Goal: Transaction & Acquisition: Purchase product/service

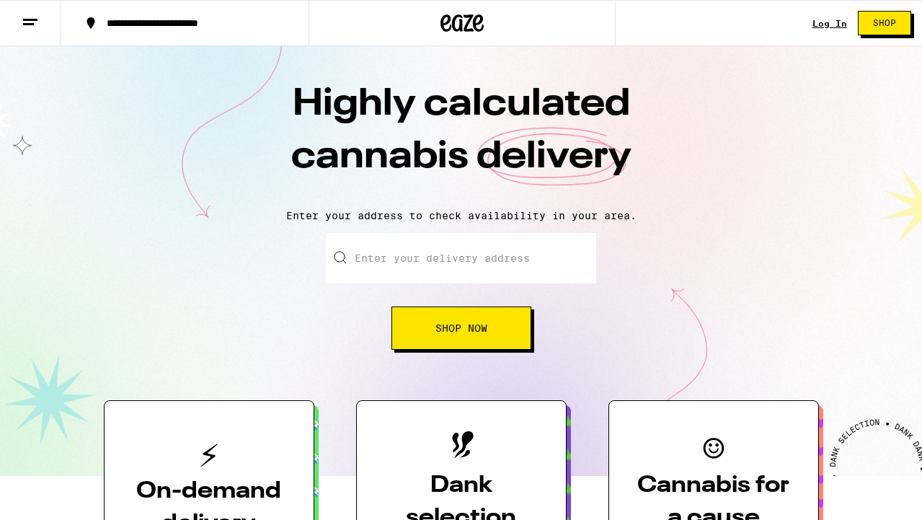
click at [835, 25] on link "Log In" at bounding box center [830, 23] width 35 height 9
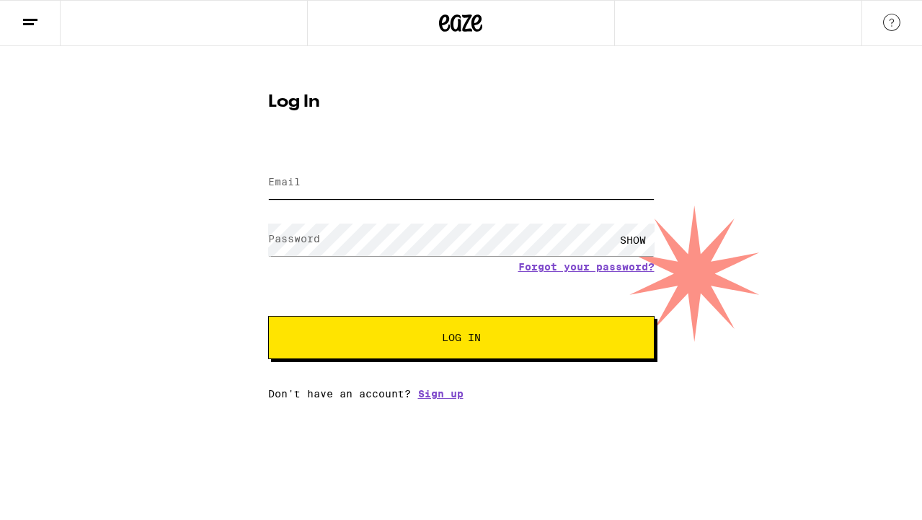
type input "[EMAIL_ADDRESS][DOMAIN_NAME]"
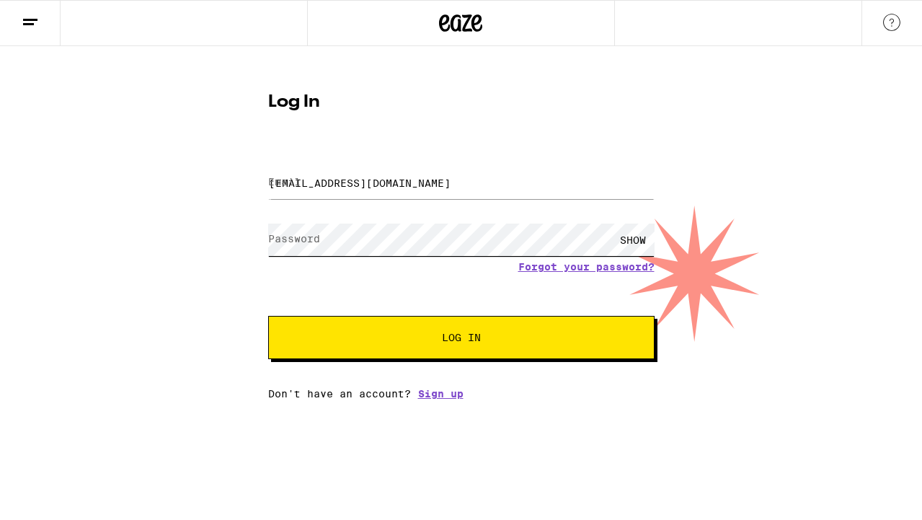
click at [461, 339] on button "Log In" at bounding box center [461, 337] width 386 height 43
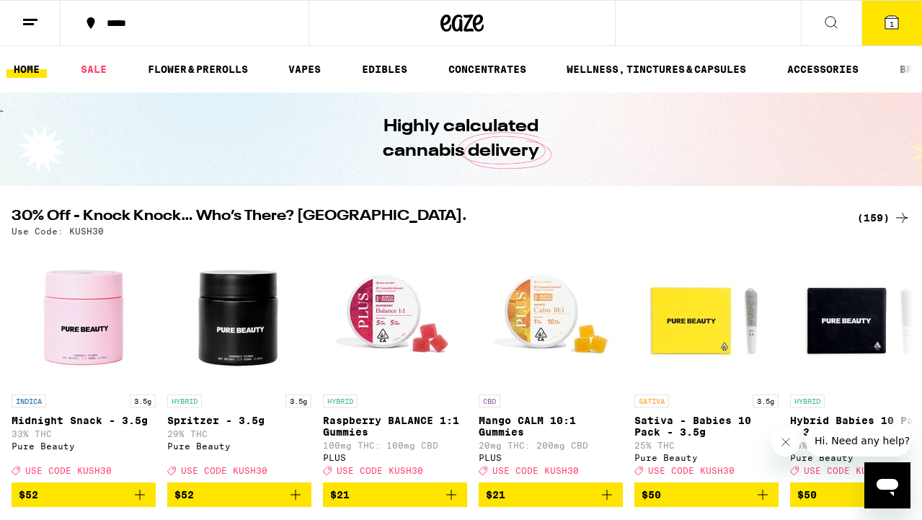
click at [107, 27] on div "*****" at bounding box center [192, 23] width 187 height 10
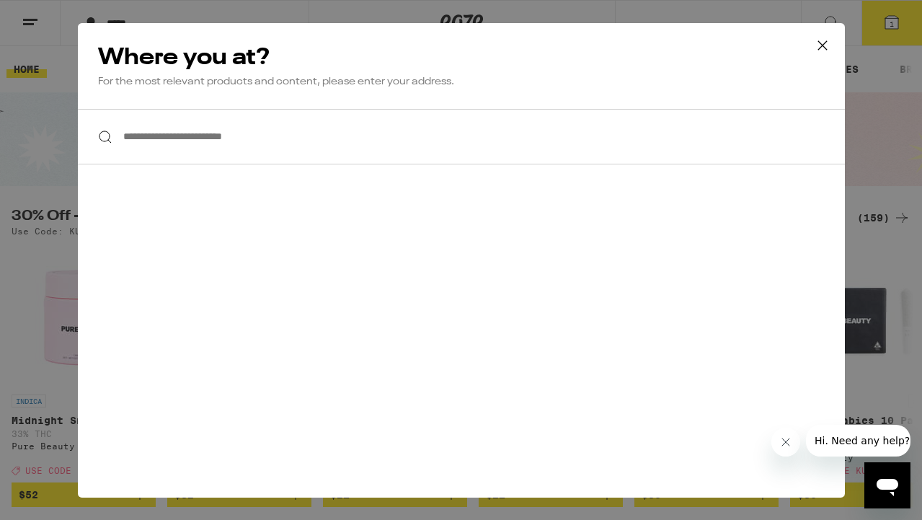
click at [249, 139] on input "**********" at bounding box center [461, 137] width 767 height 56
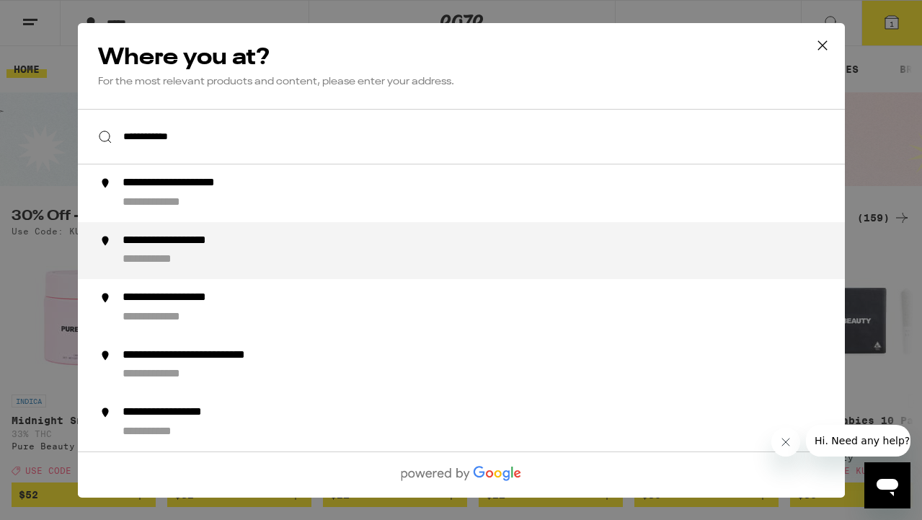
click at [230, 264] on div "**********" at bounding box center [489, 250] width 735 height 35
type input "**********"
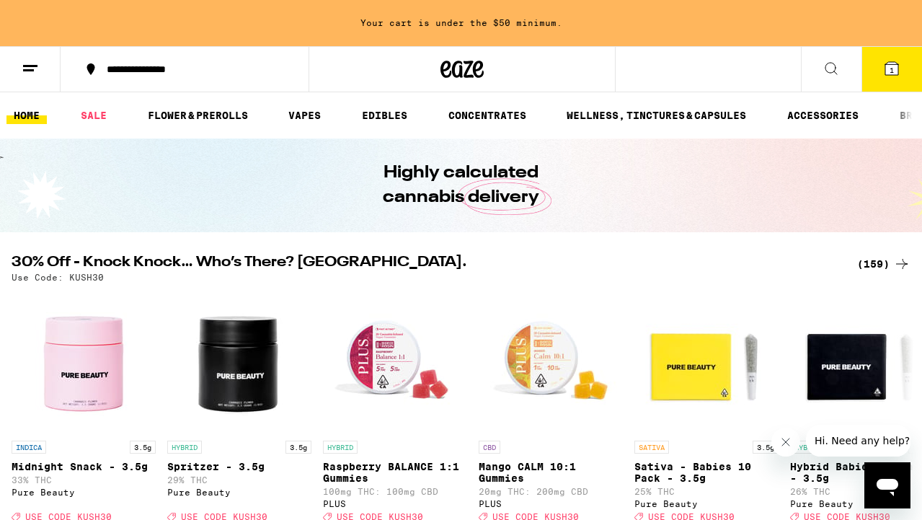
click at [396, 104] on ul "HOME SALE FLOWER & PREROLLS VAPES EDIBLES CONCENTRATES WELLNESS, TINCTURES & CA…" at bounding box center [461, 115] width 922 height 46
click at [393, 107] on link "EDIBLES" at bounding box center [385, 115] width 60 height 17
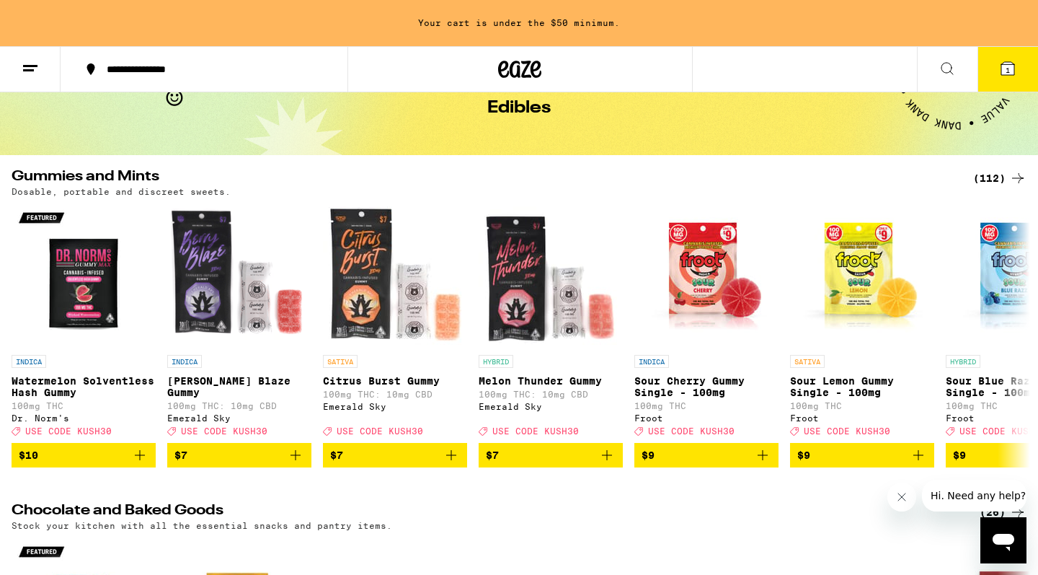
scroll to position [110, 0]
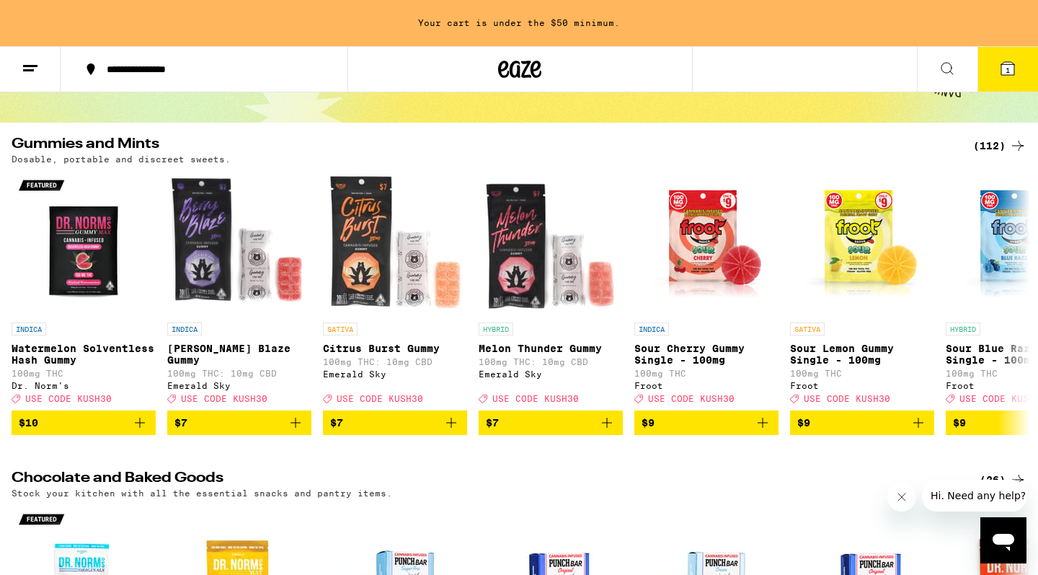
click at [921, 142] on div "(112)" at bounding box center [999, 145] width 53 height 17
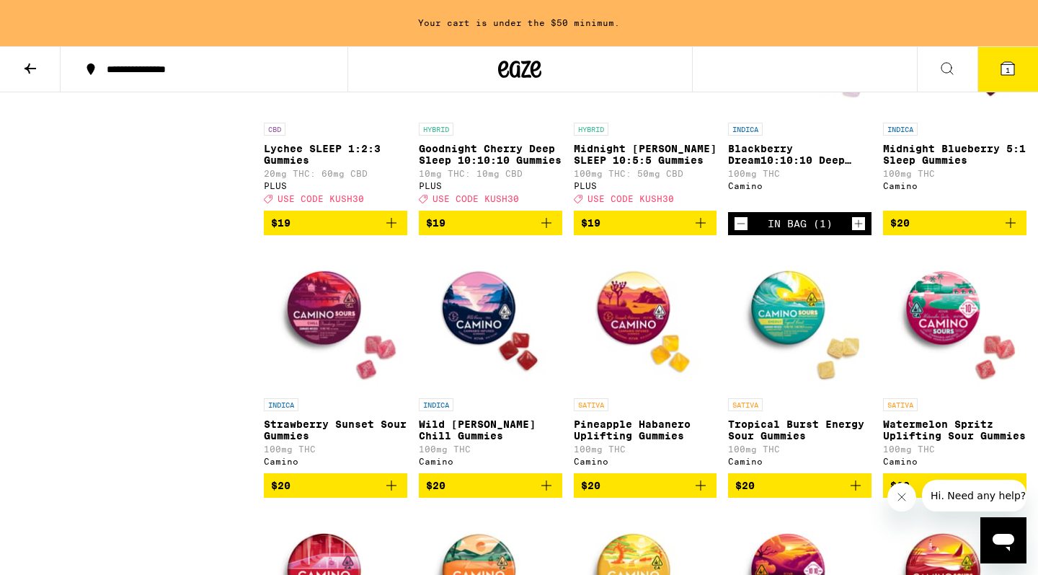
scroll to position [3508, 0]
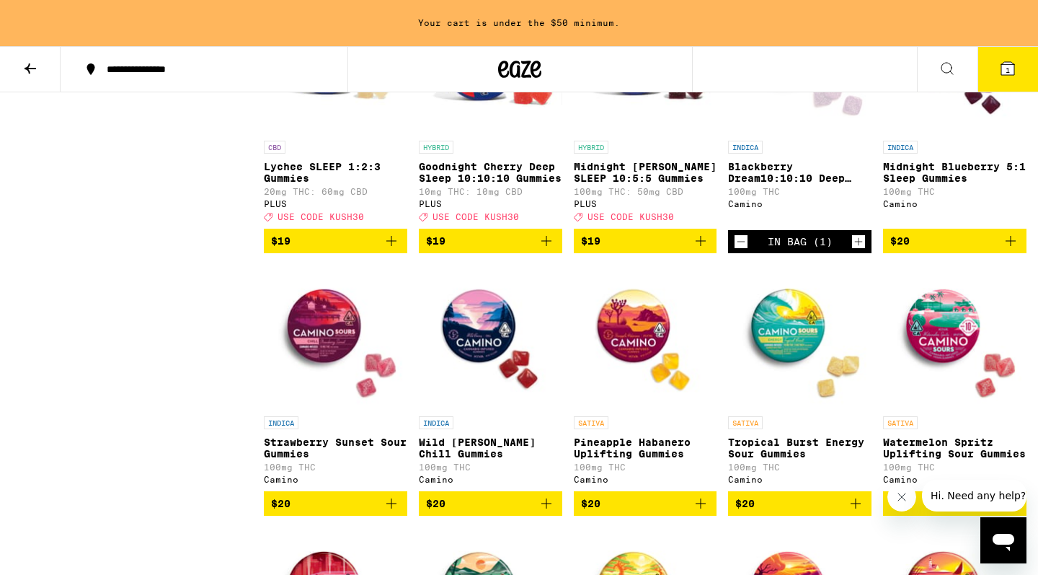
click at [861, 250] on icon "Increment" at bounding box center [858, 241] width 13 height 17
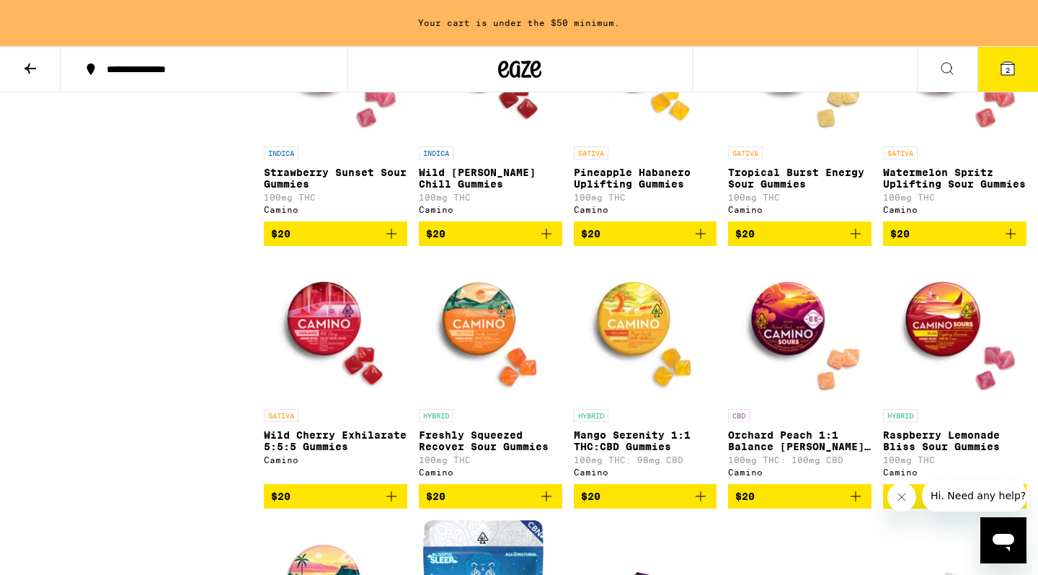
scroll to position [3777, 0]
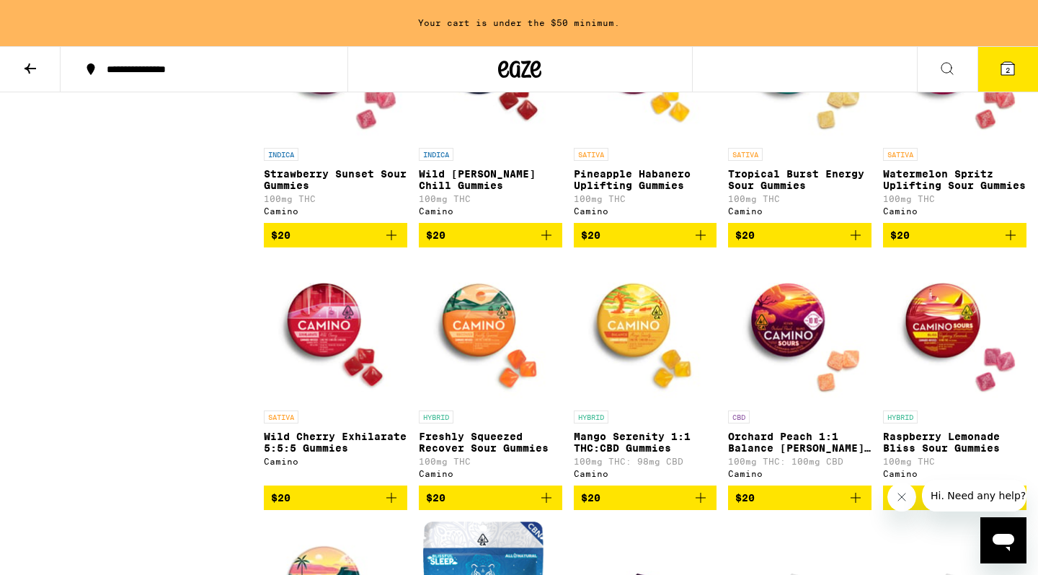
click at [857, 244] on icon "Add to bag" at bounding box center [855, 234] width 17 height 17
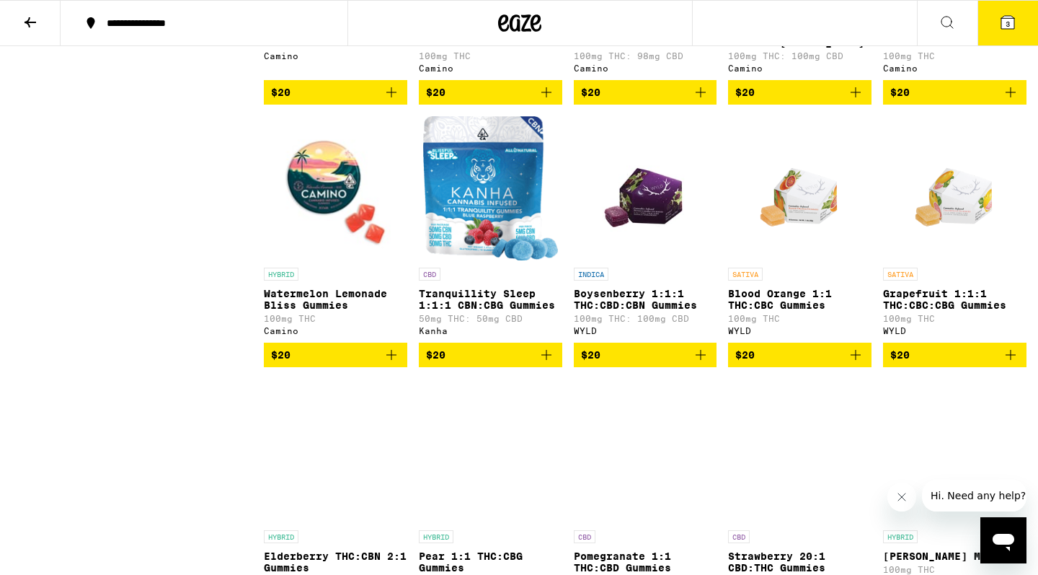
scroll to position [4146, 0]
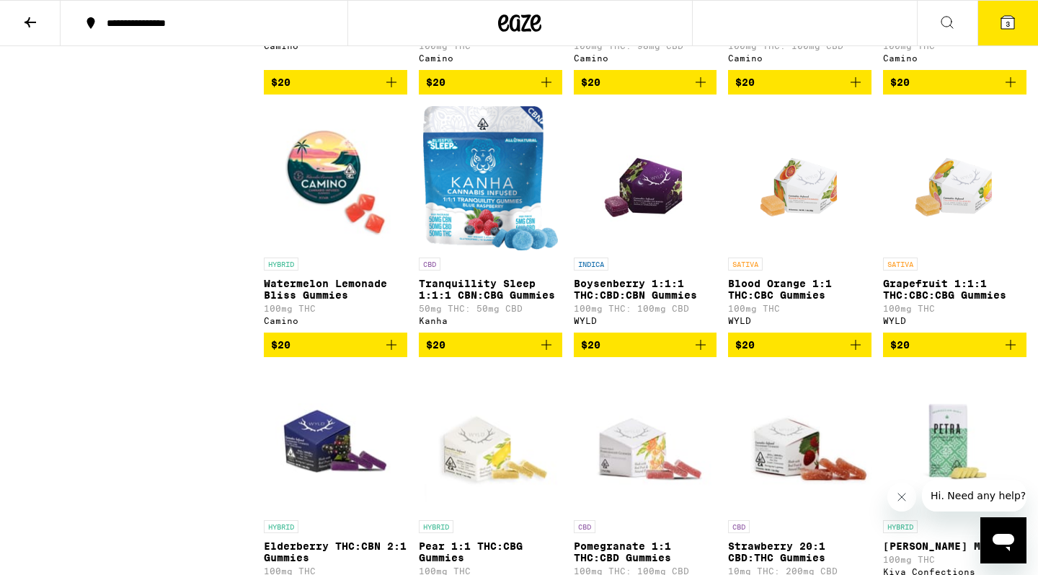
click at [661, 301] on p "Boysenberry 1:1:1 THC:CBD:CBN Gummies" at bounding box center [645, 289] width 143 height 23
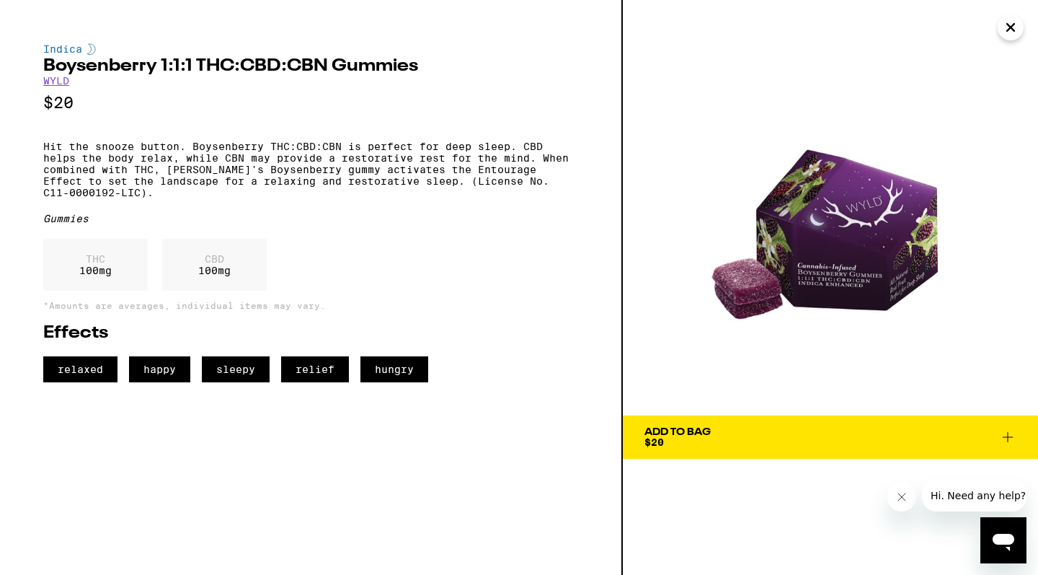
click at [921, 31] on icon "Close" at bounding box center [1010, 28] width 17 height 22
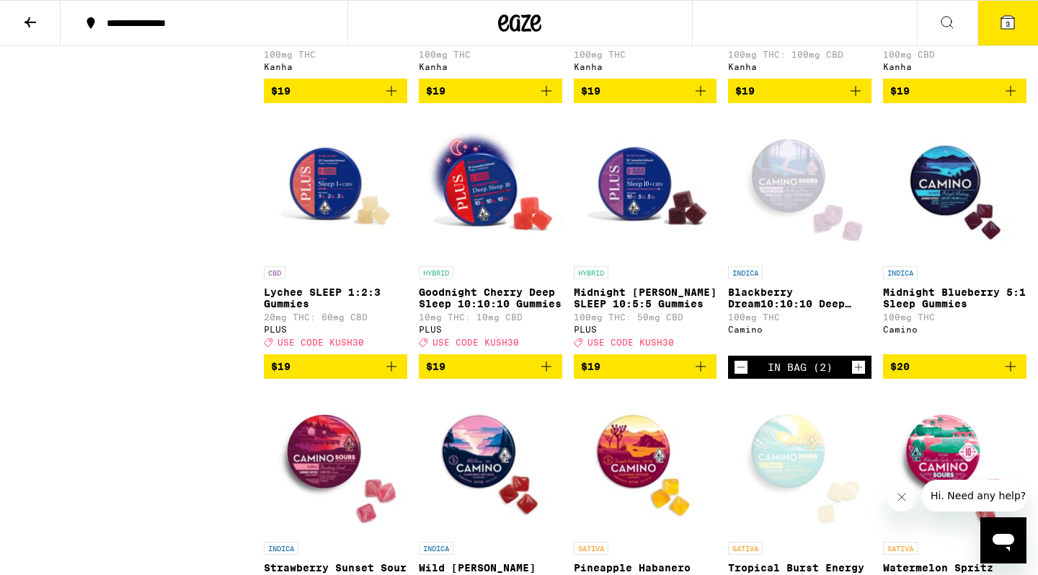
scroll to position [3316, 0]
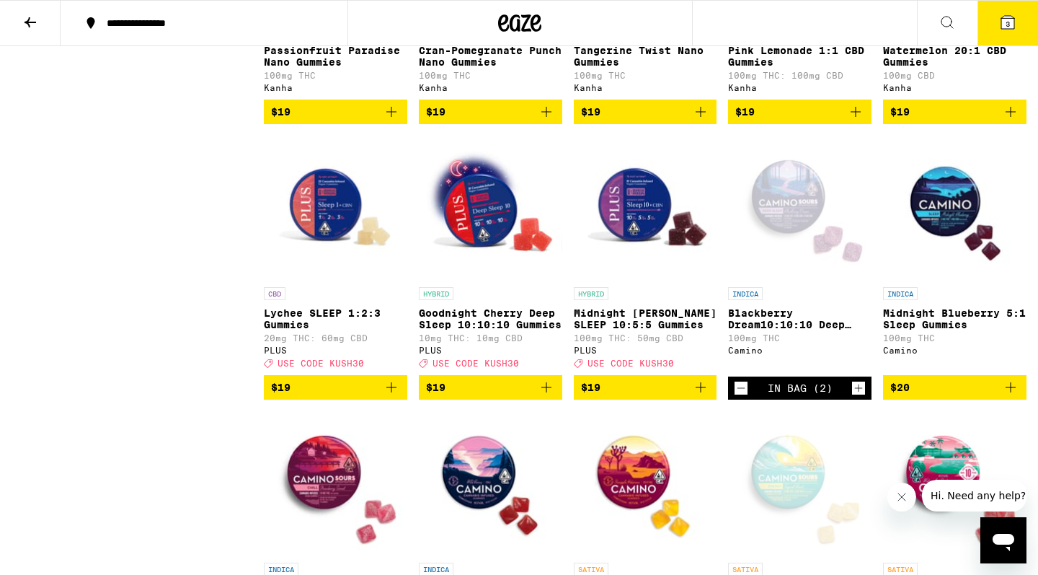
click at [921, 330] on p "Midnight Blueberry 5:1 Sleep Gummies" at bounding box center [954, 318] width 143 height 23
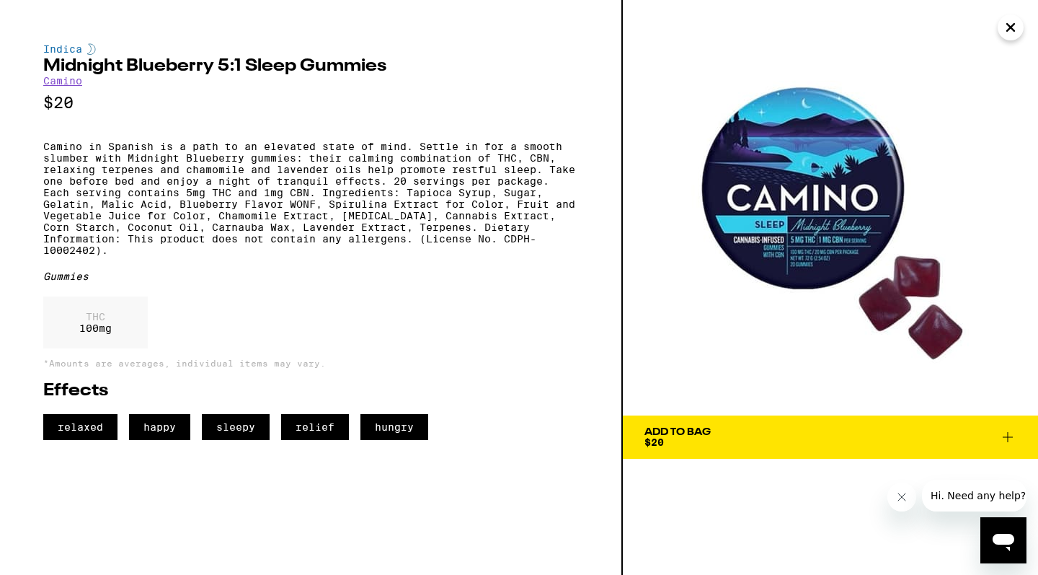
click at [921, 25] on icon "Close" at bounding box center [1010, 27] width 7 height 7
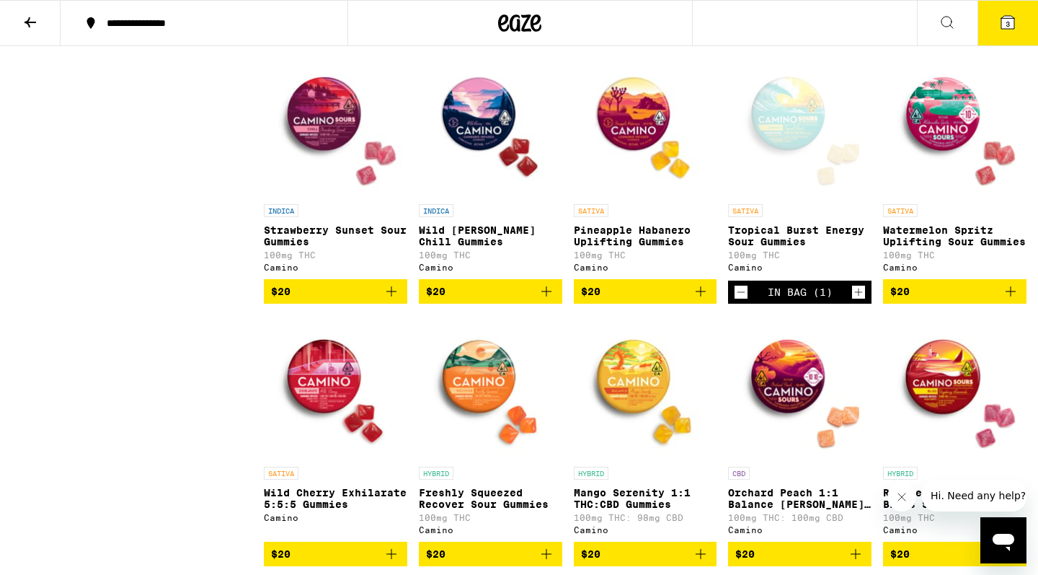
scroll to position [3756, 0]
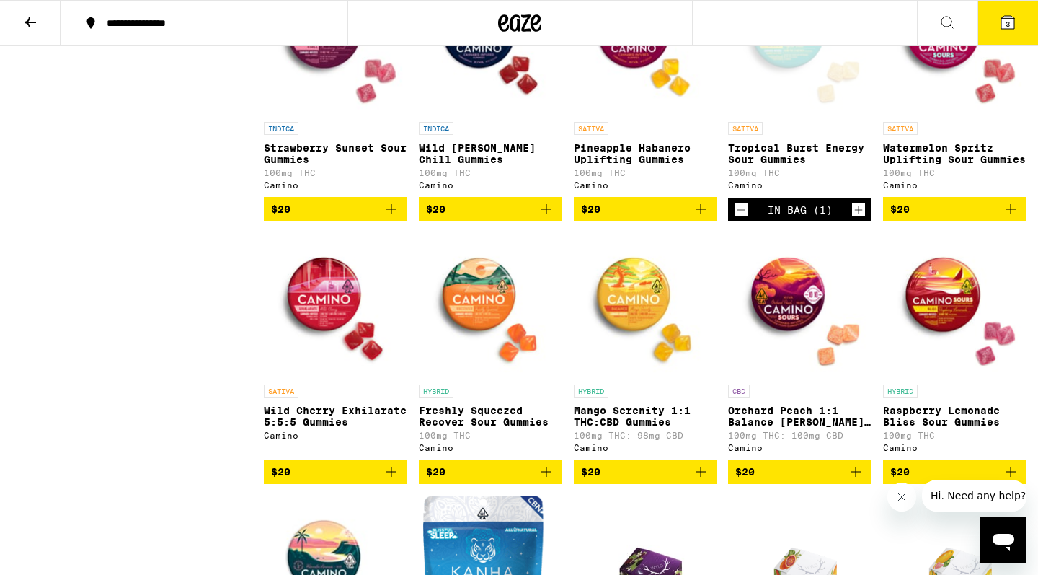
click at [921, 21] on icon at bounding box center [1007, 22] width 13 height 13
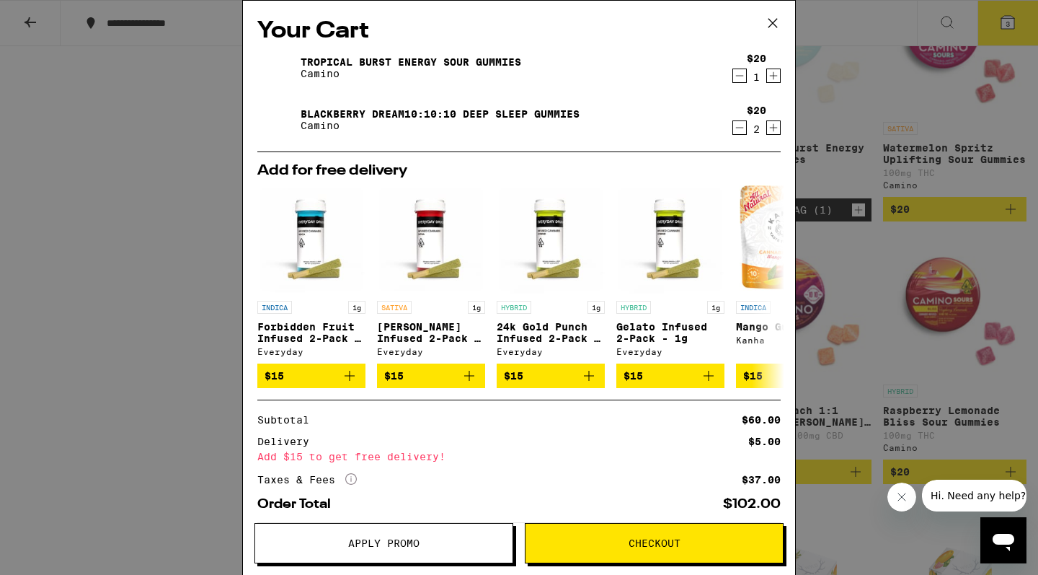
click at [776, 22] on icon at bounding box center [773, 23] width 22 height 22
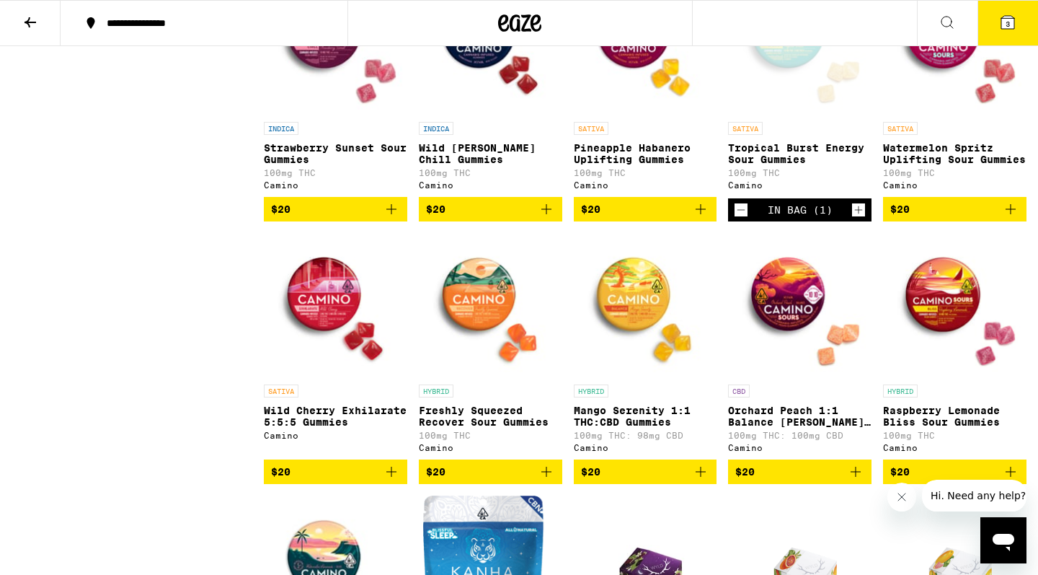
click at [391, 218] on icon "Add to bag" at bounding box center [391, 208] width 17 height 17
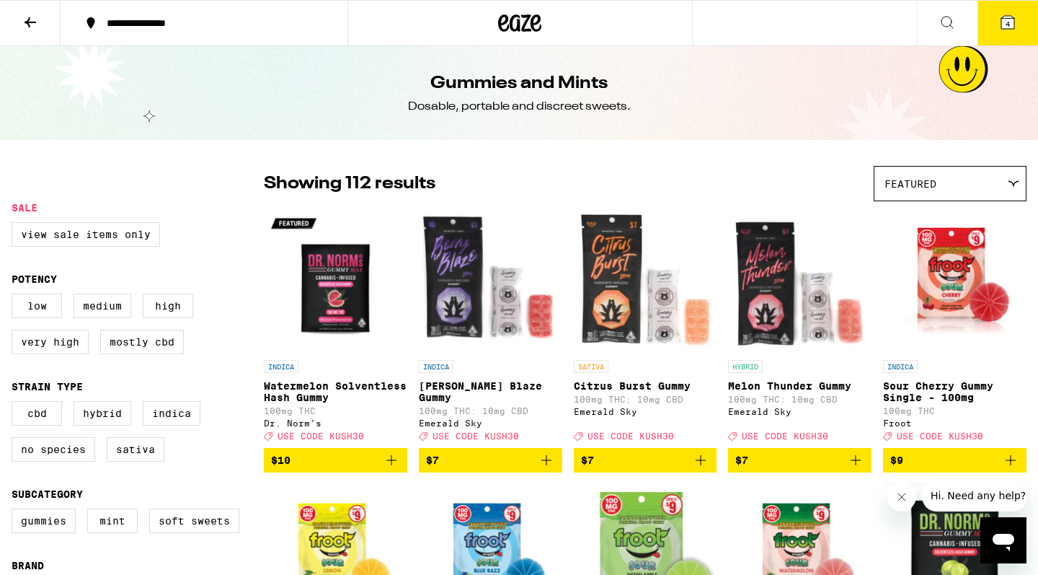
click at [27, 14] on icon at bounding box center [30, 22] width 17 height 17
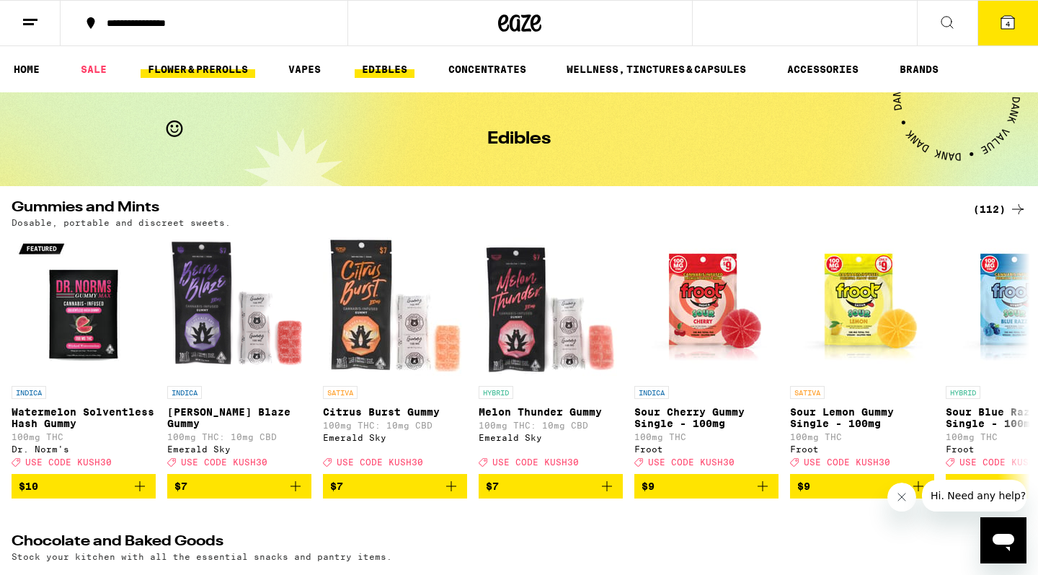
click at [235, 72] on link "FLOWER & PREROLLS" at bounding box center [198, 69] width 115 height 17
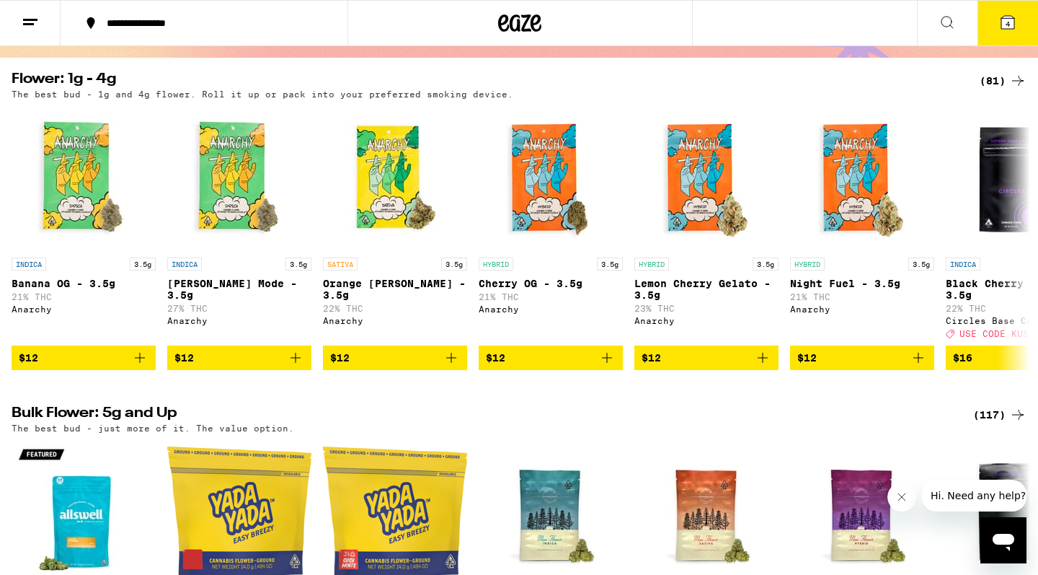
scroll to position [124, 0]
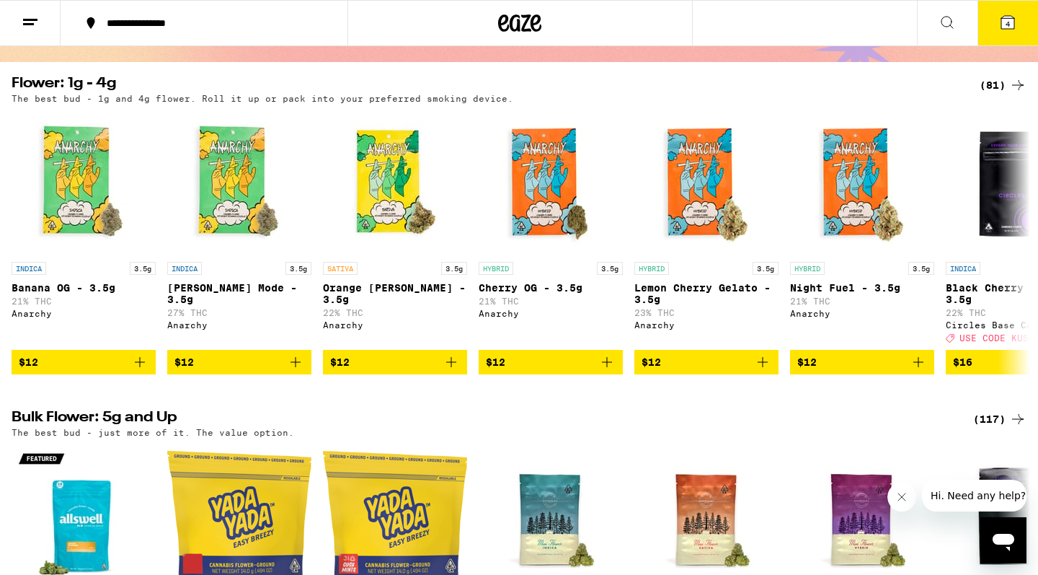
click at [921, 90] on div "(81)" at bounding box center [1003, 84] width 47 height 17
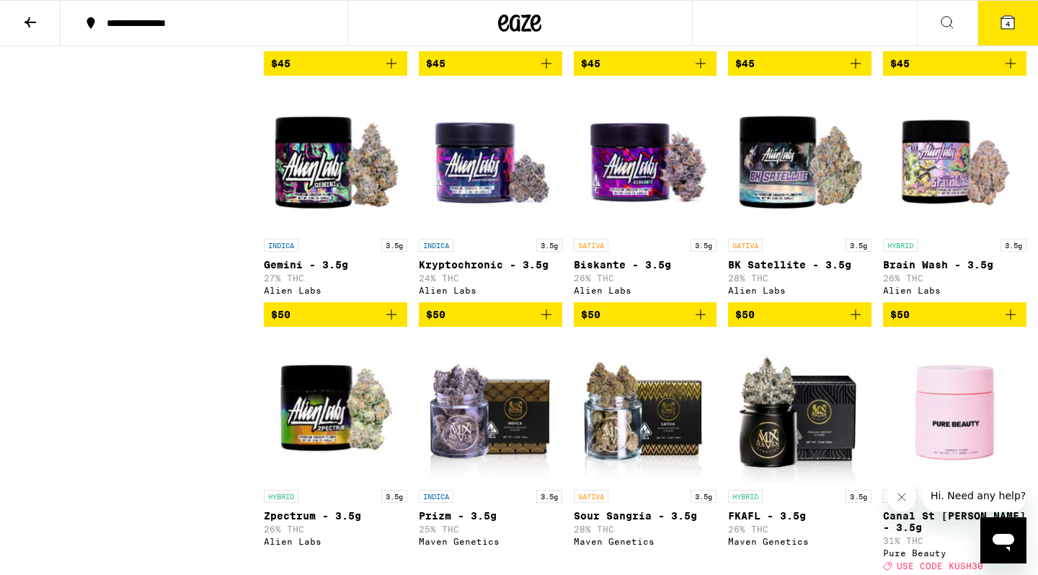
scroll to position [2751, 0]
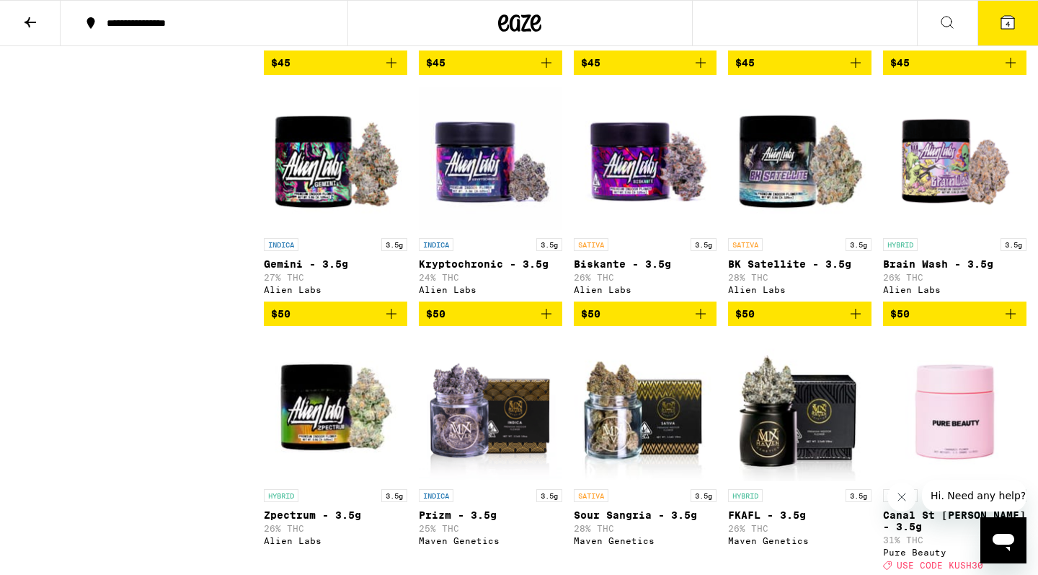
click at [921, 322] on span "$50" at bounding box center [954, 313] width 129 height 17
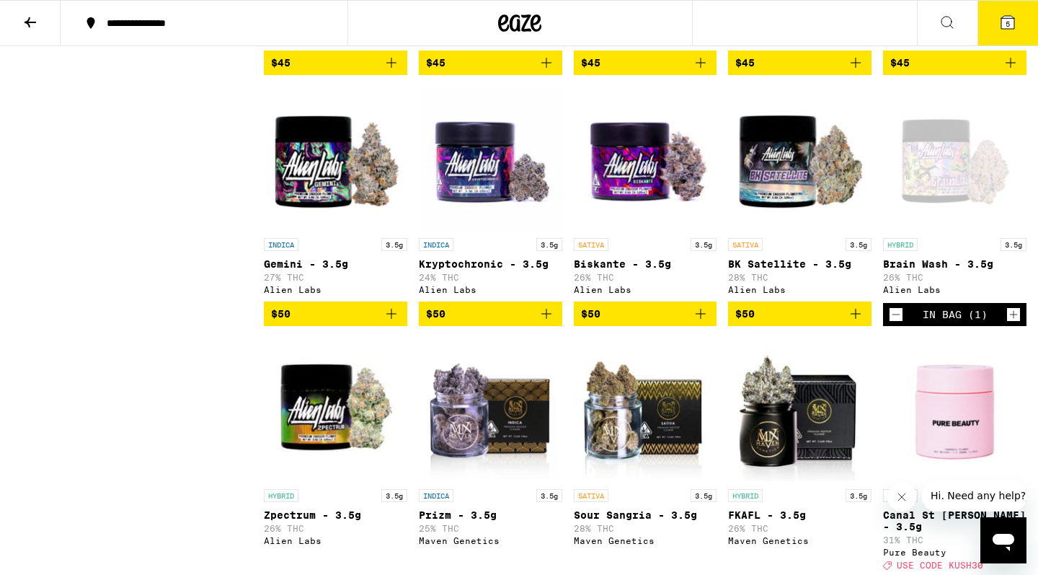
click at [921, 30] on icon at bounding box center [1007, 22] width 17 height 17
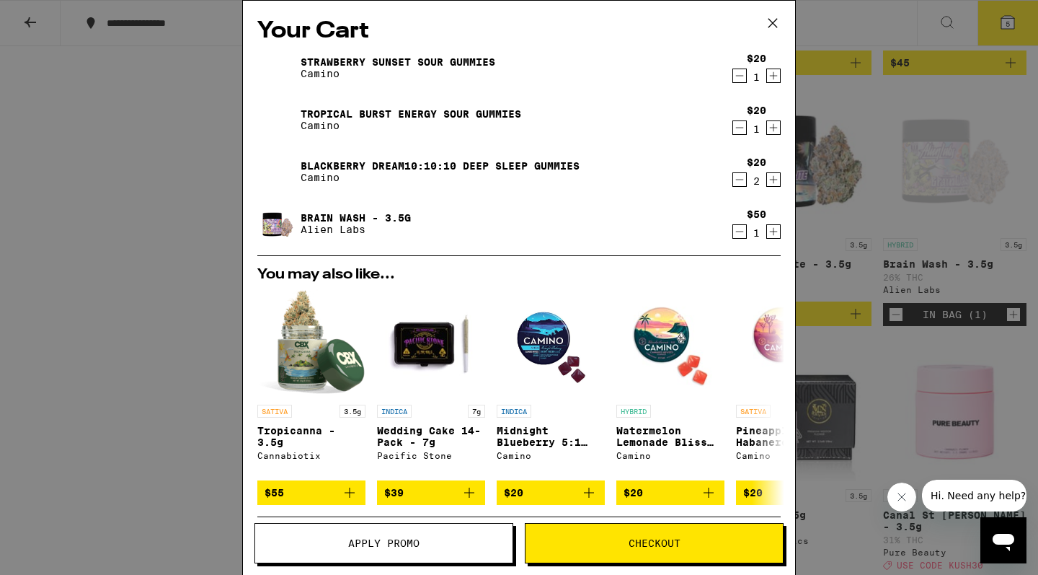
click at [741, 78] on icon "Decrement" at bounding box center [739, 75] width 13 height 17
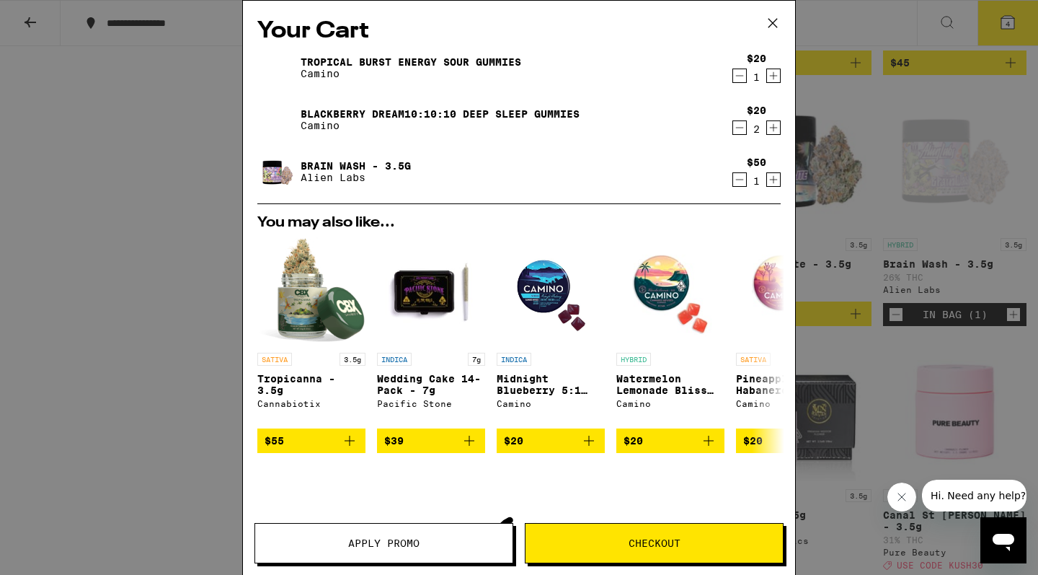
click at [740, 71] on icon "Decrement" at bounding box center [739, 75] width 13 height 17
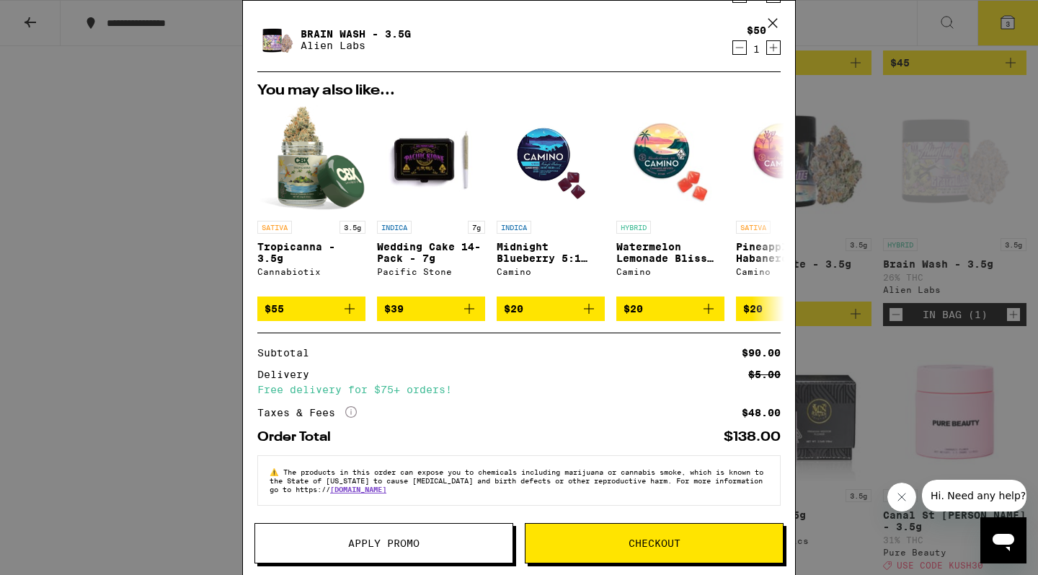
scroll to position [91, 0]
click at [350, 407] on icon "More Info" at bounding box center [351, 412] width 12 height 12
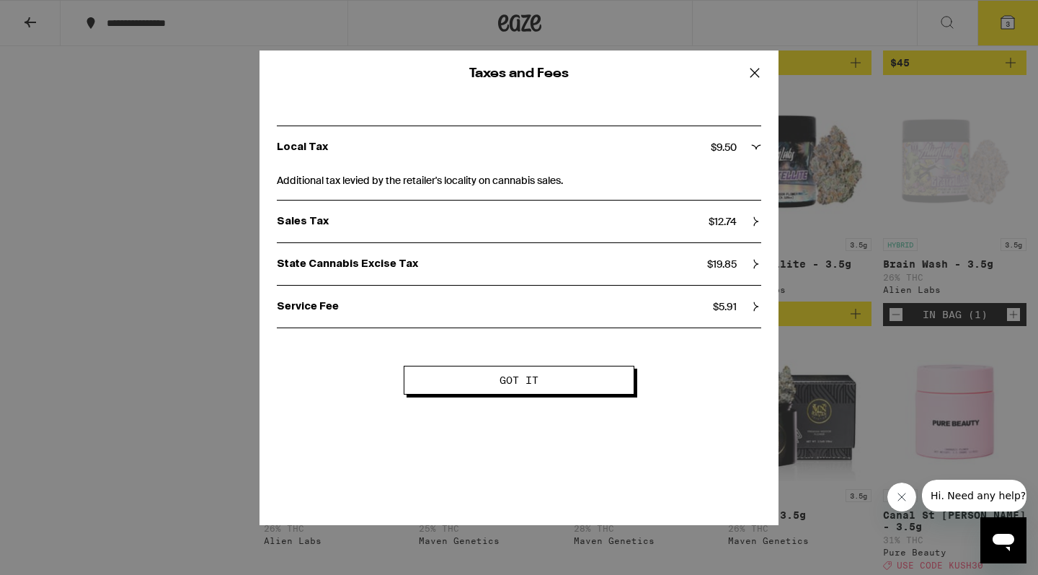
click at [757, 71] on icon at bounding box center [755, 72] width 9 height 9
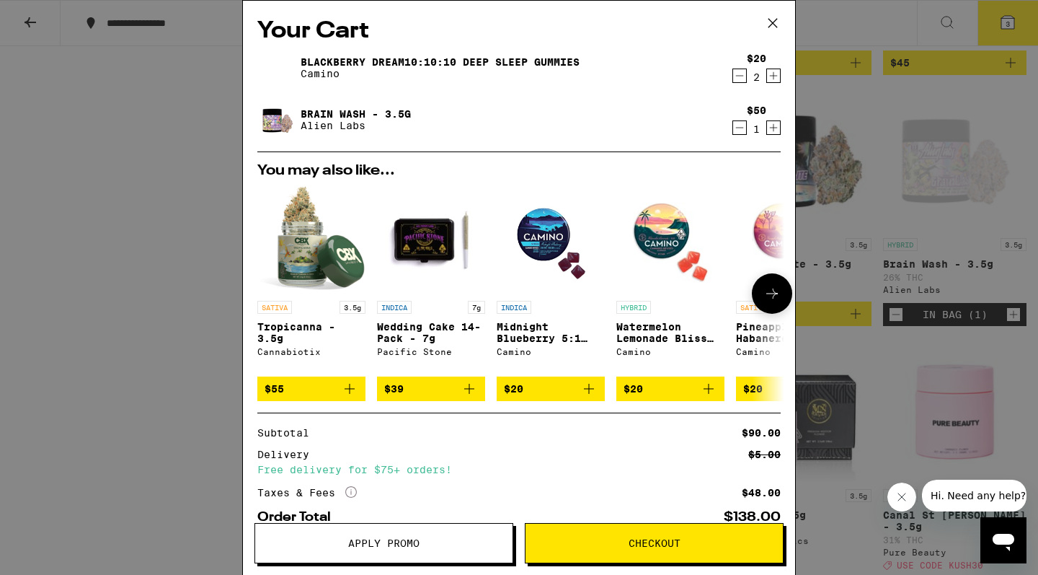
scroll to position [0, 0]
click at [775, 19] on icon at bounding box center [773, 23] width 22 height 22
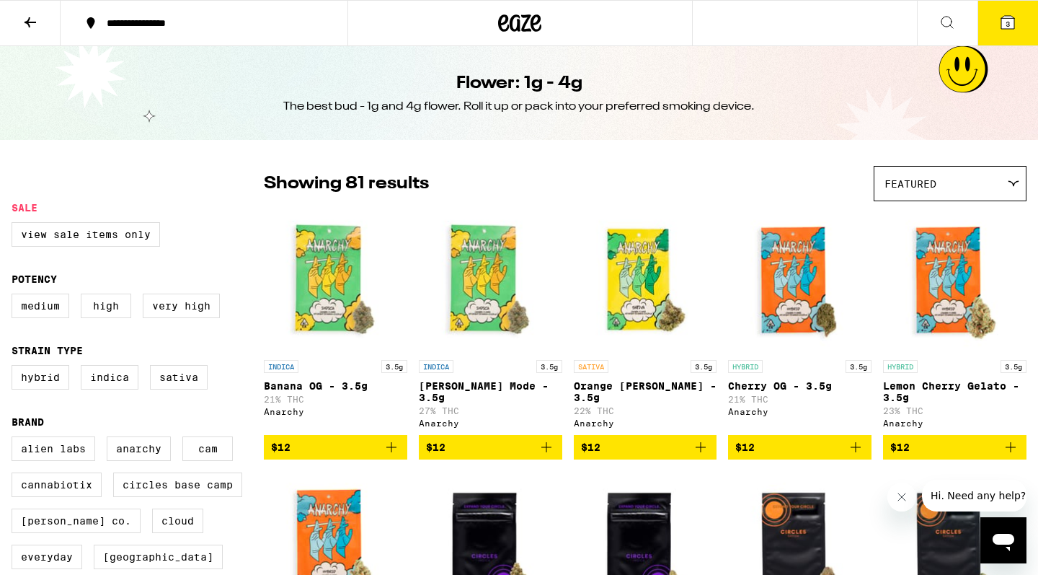
click at [46, 27] on button at bounding box center [30, 23] width 61 height 45
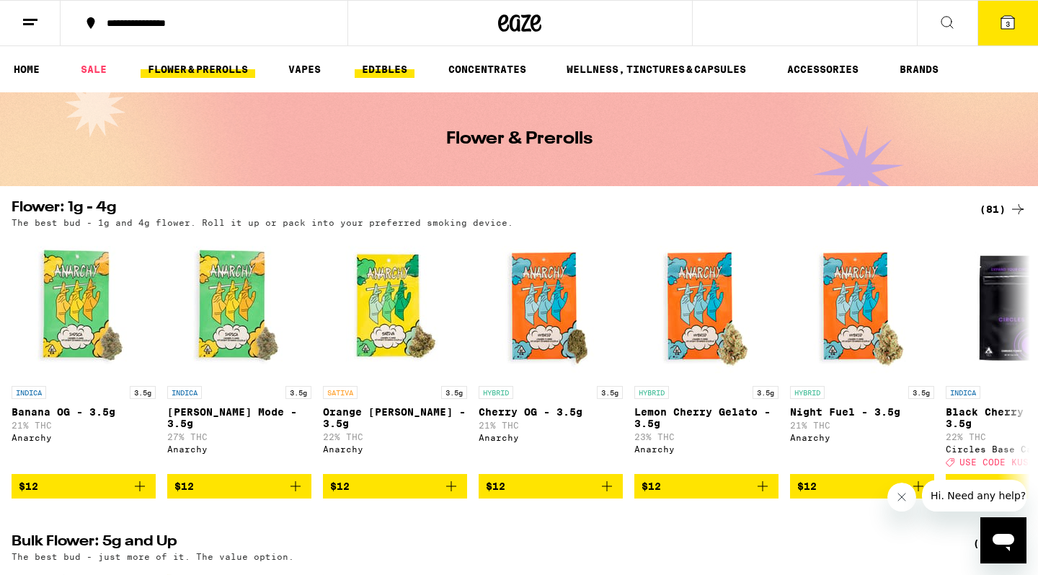
click at [403, 71] on link "EDIBLES" at bounding box center [385, 69] width 60 height 17
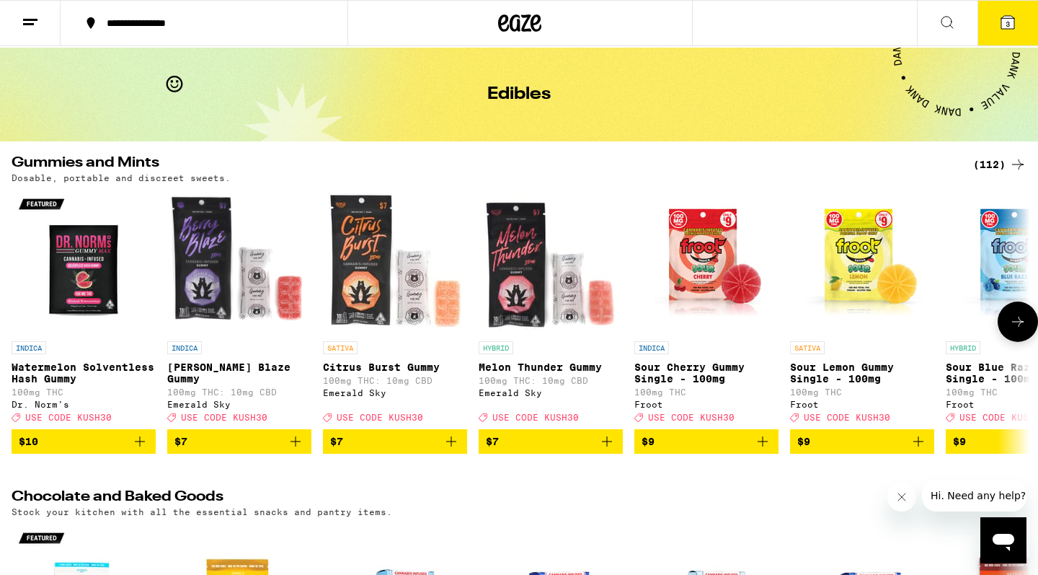
scroll to position [42, 0]
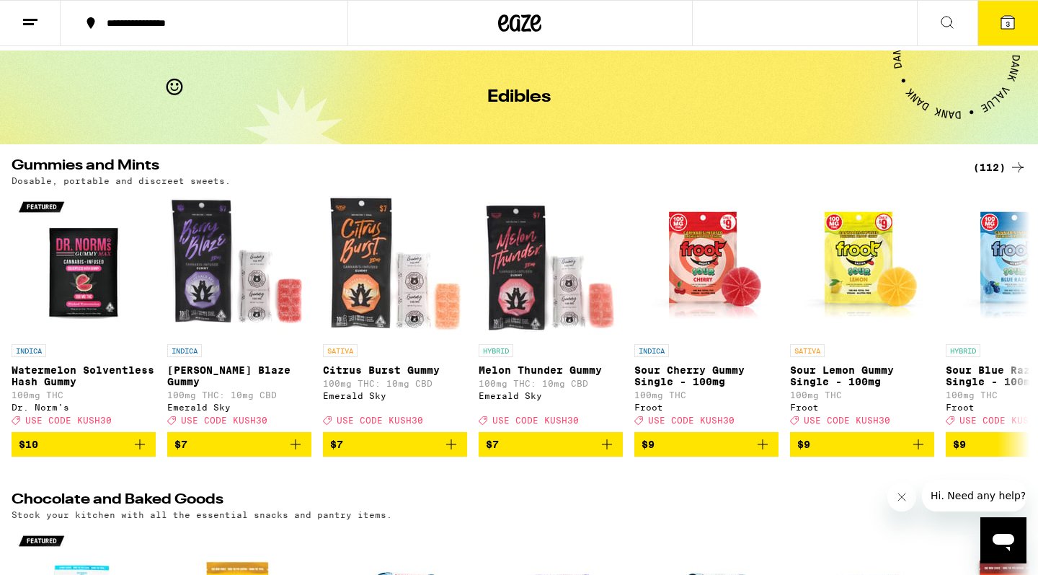
click at [921, 167] on div "(112)" at bounding box center [999, 167] width 53 height 17
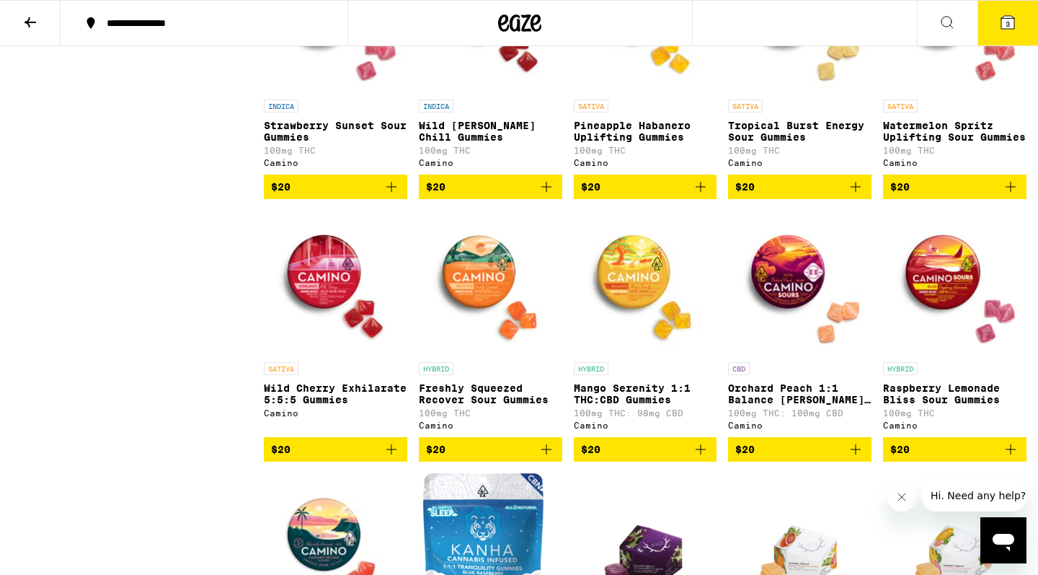
scroll to position [3778, 0]
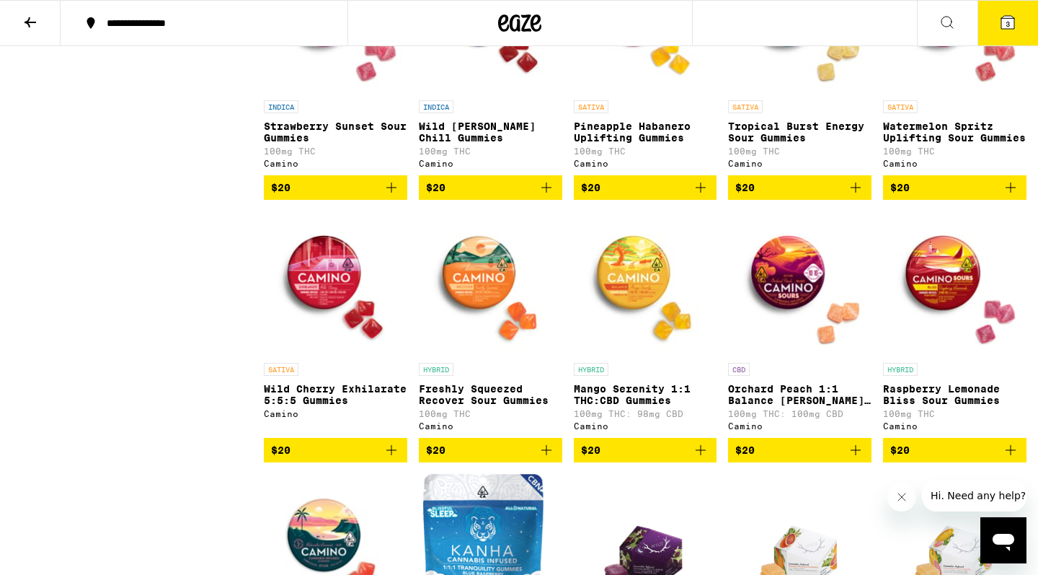
click at [397, 200] on button "$20" at bounding box center [335, 187] width 143 height 25
click at [921, 22] on span "4" at bounding box center [1008, 23] width 4 height 9
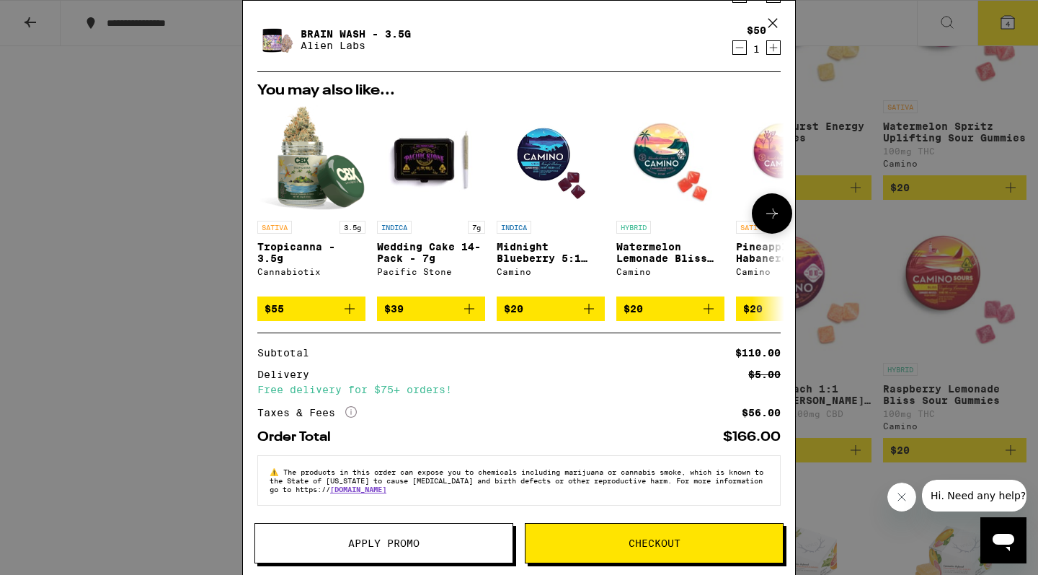
scroll to position [143, 0]
click at [620, 519] on button "Checkout" at bounding box center [654, 543] width 259 height 40
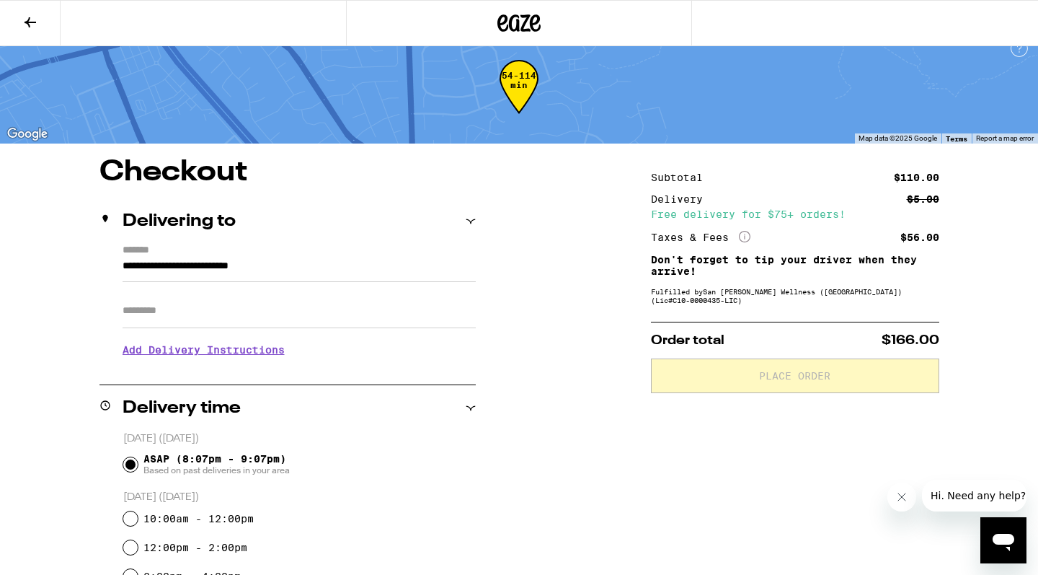
scroll to position [18, 0]
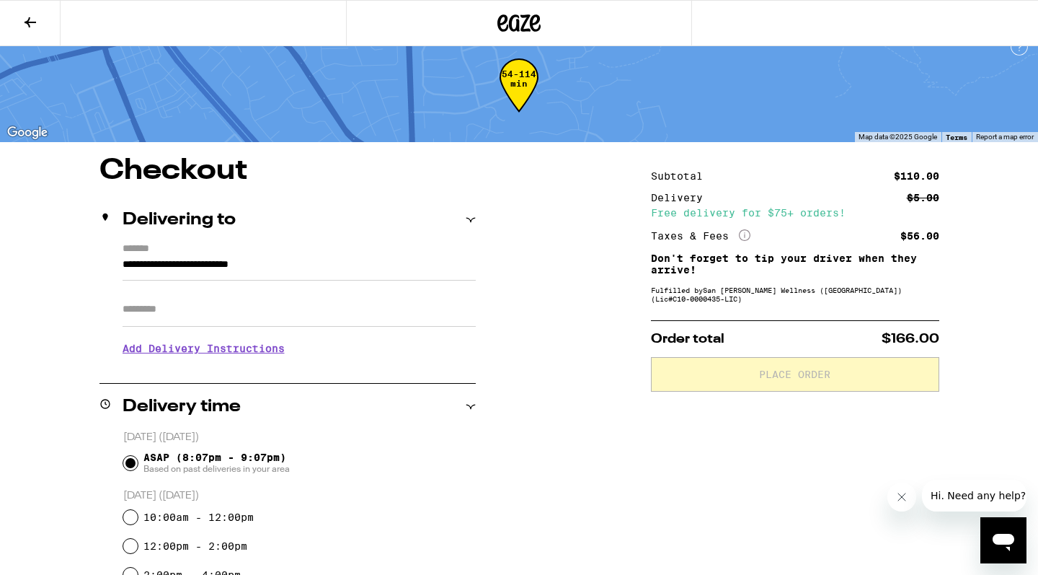
click at [10, 6] on button at bounding box center [30, 23] width 61 height 45
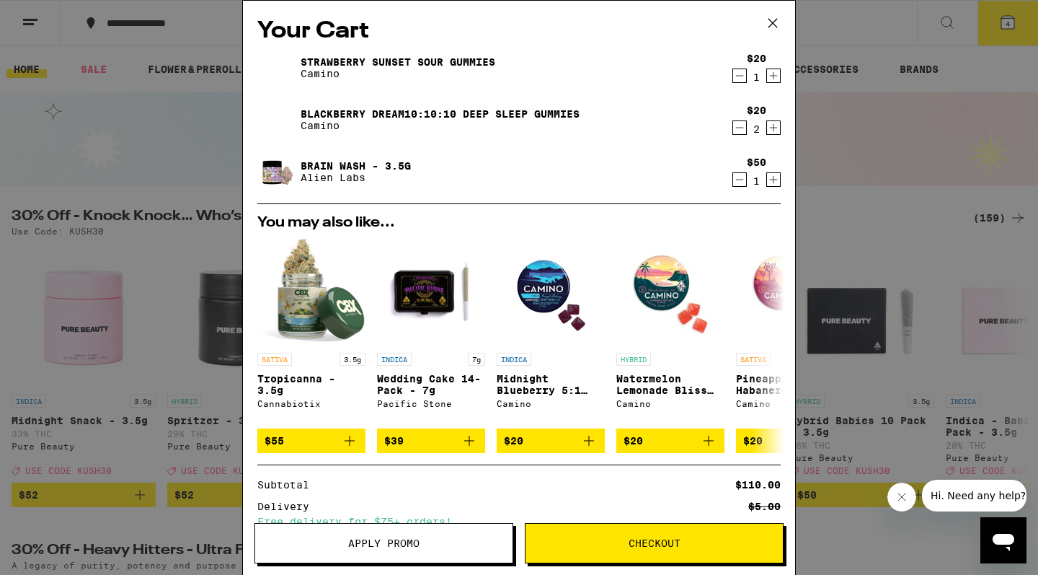
click at [657, 519] on button "Checkout" at bounding box center [654, 543] width 259 height 40
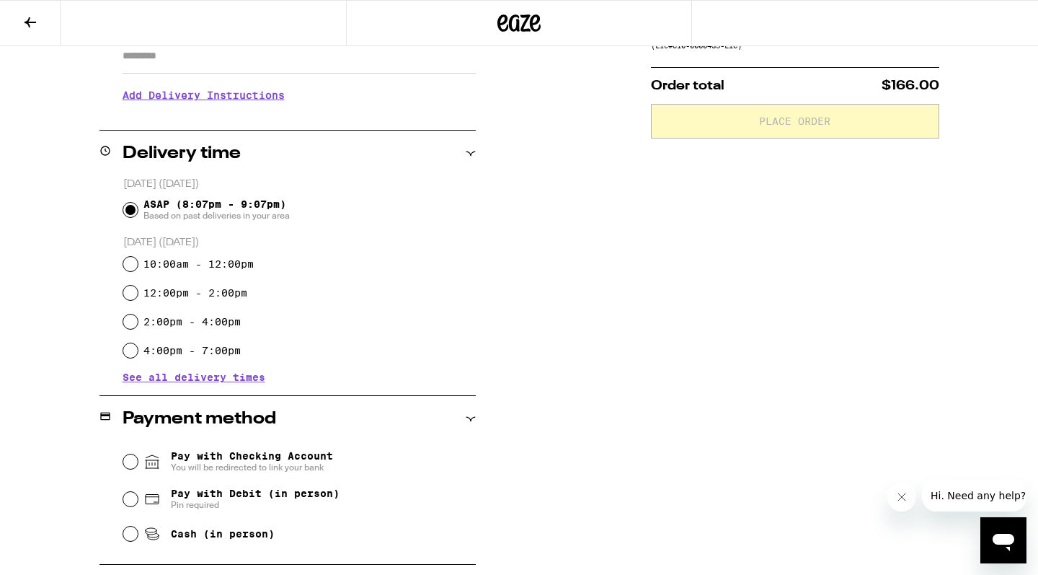
scroll to position [275, 0]
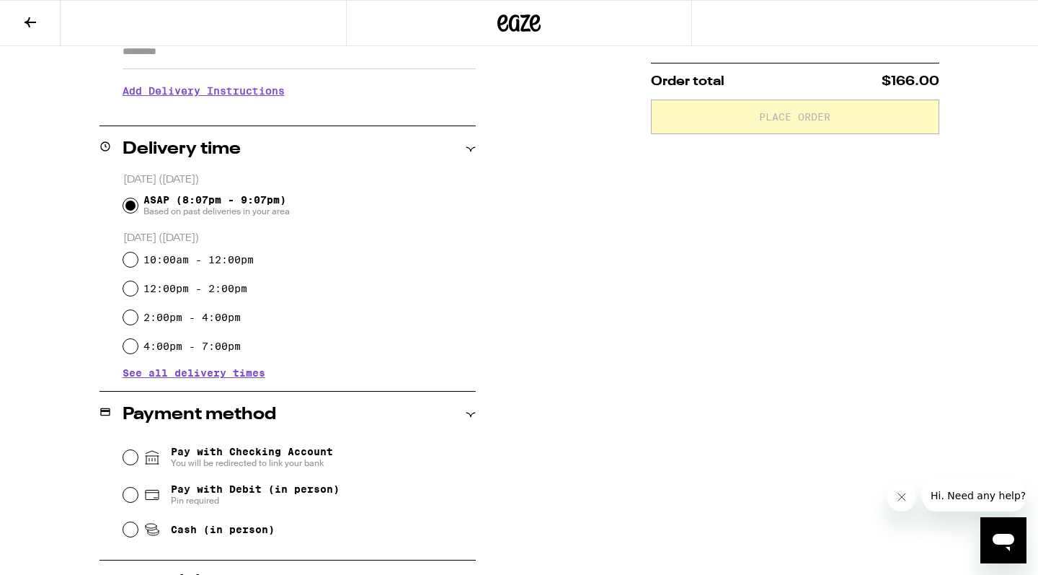
click at [131, 495] on input "Pay with Debit (in person) Pin required" at bounding box center [130, 494] width 14 height 14
radio input "true"
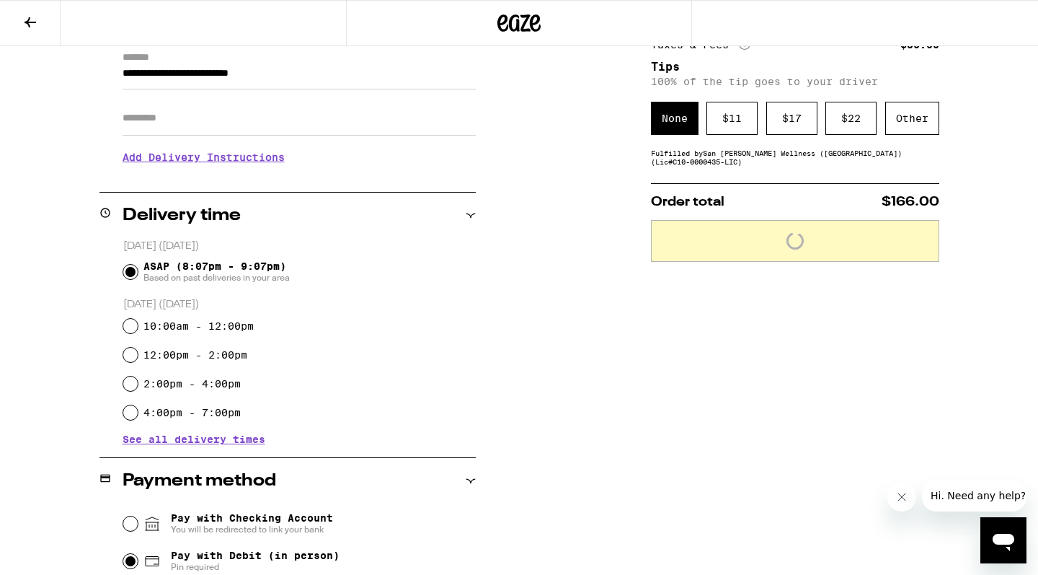
scroll to position [101, 0]
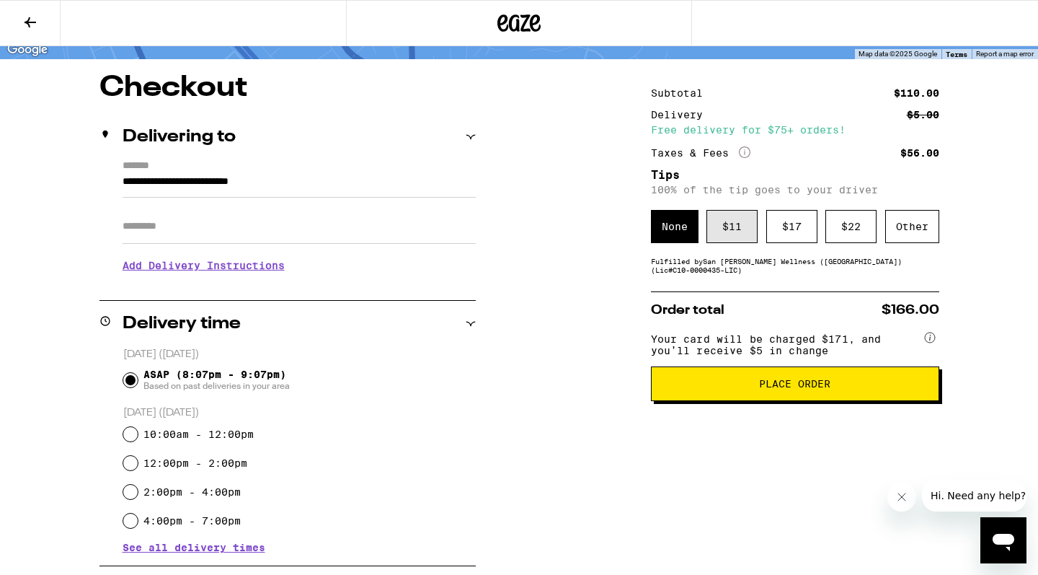
click at [735, 231] on div "$ 11" at bounding box center [732, 226] width 51 height 33
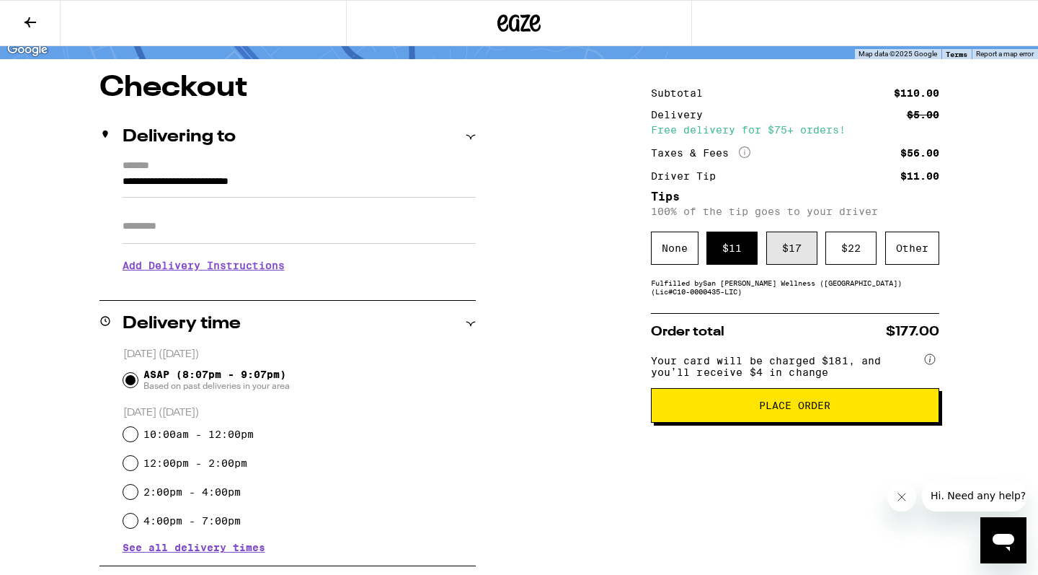
click at [782, 252] on div "$ 17" at bounding box center [791, 247] width 51 height 33
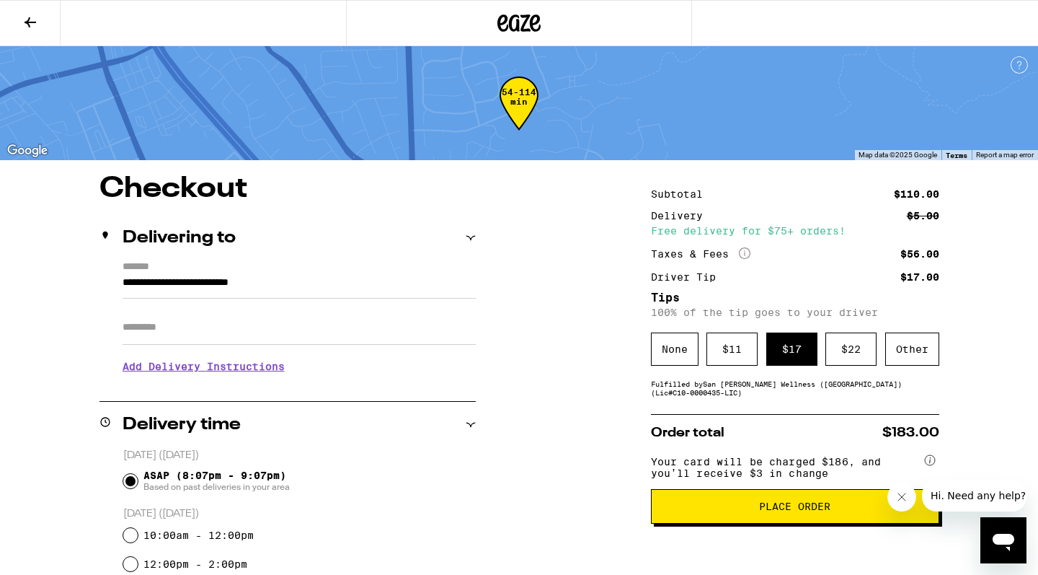
scroll to position [138, 0]
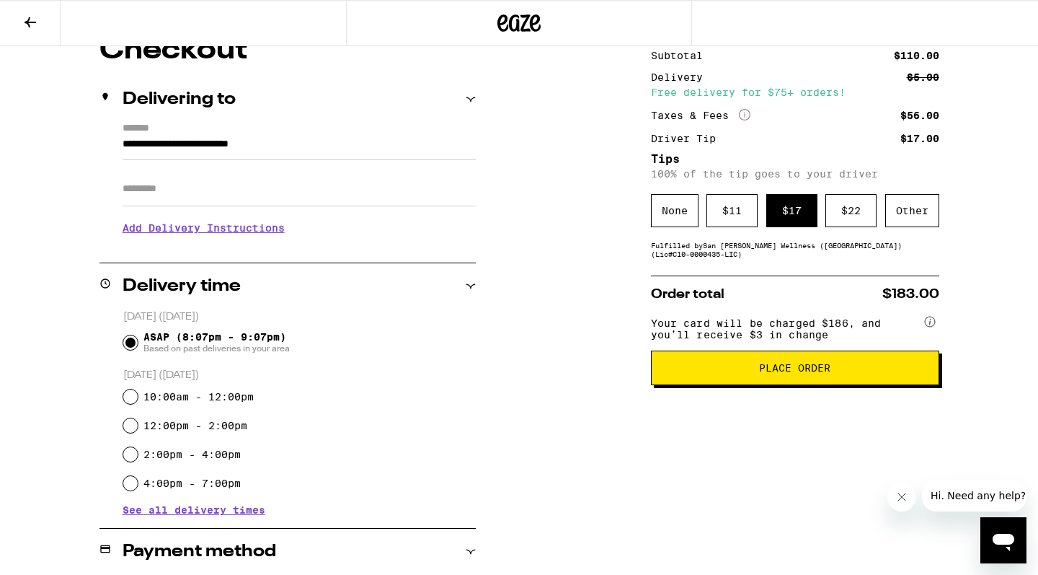
click at [740, 373] on span "Place Order" at bounding box center [795, 368] width 264 height 10
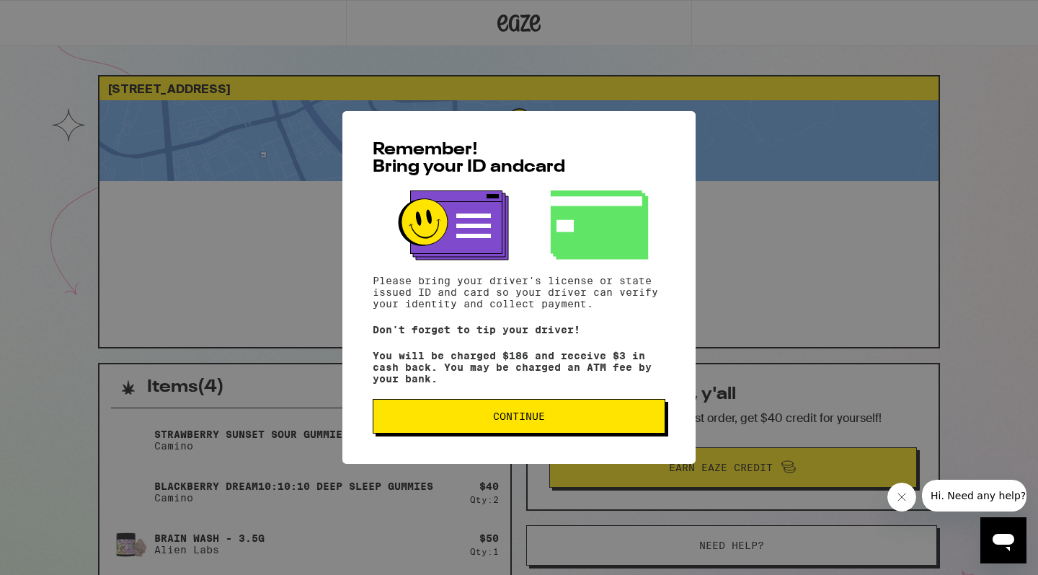
click at [629, 431] on button "Continue" at bounding box center [519, 416] width 293 height 35
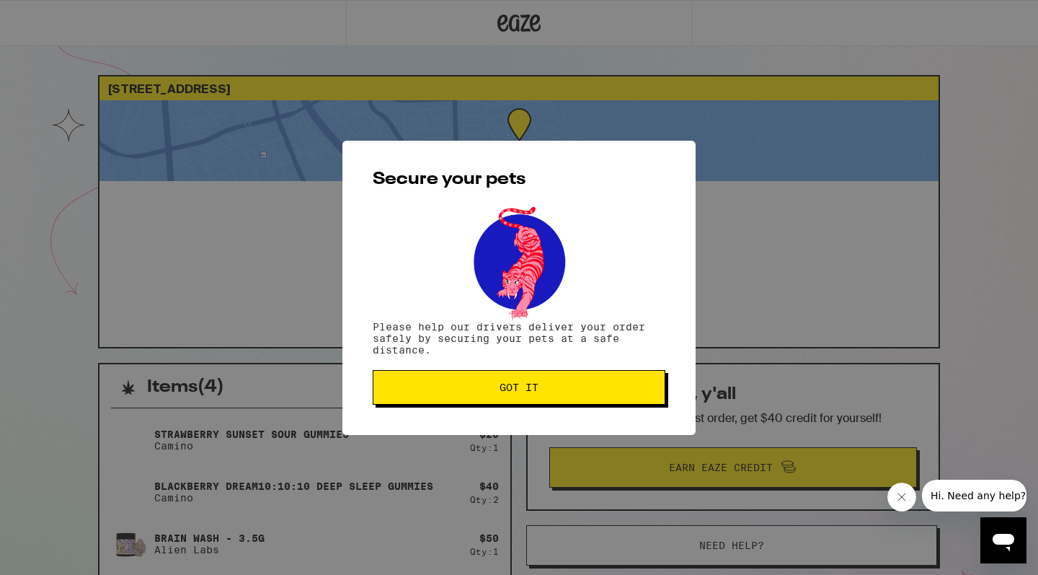
click at [640, 392] on span "Got it" at bounding box center [519, 387] width 268 height 10
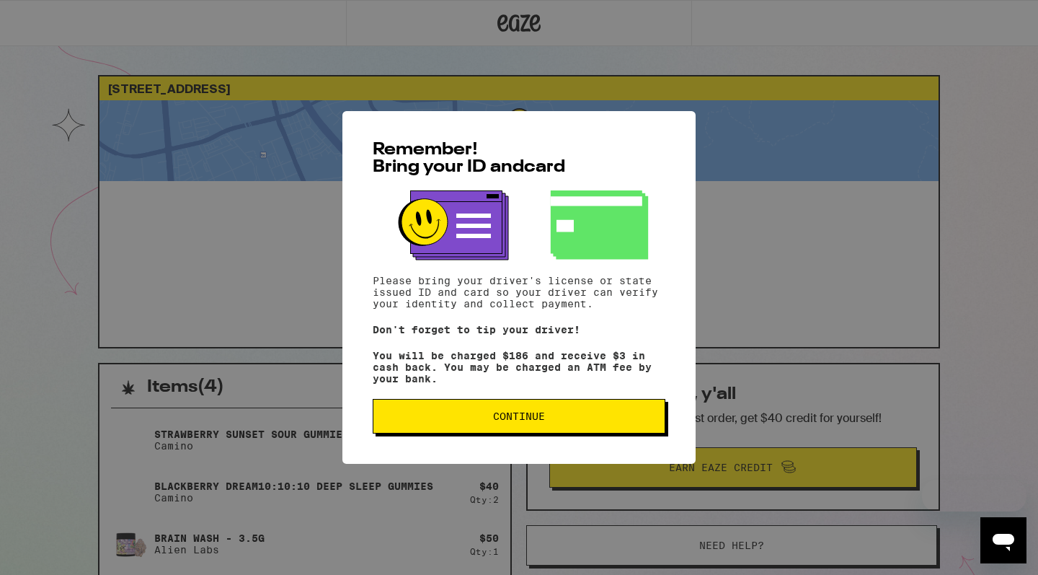
click at [588, 430] on button "Continue" at bounding box center [519, 416] width 293 height 35
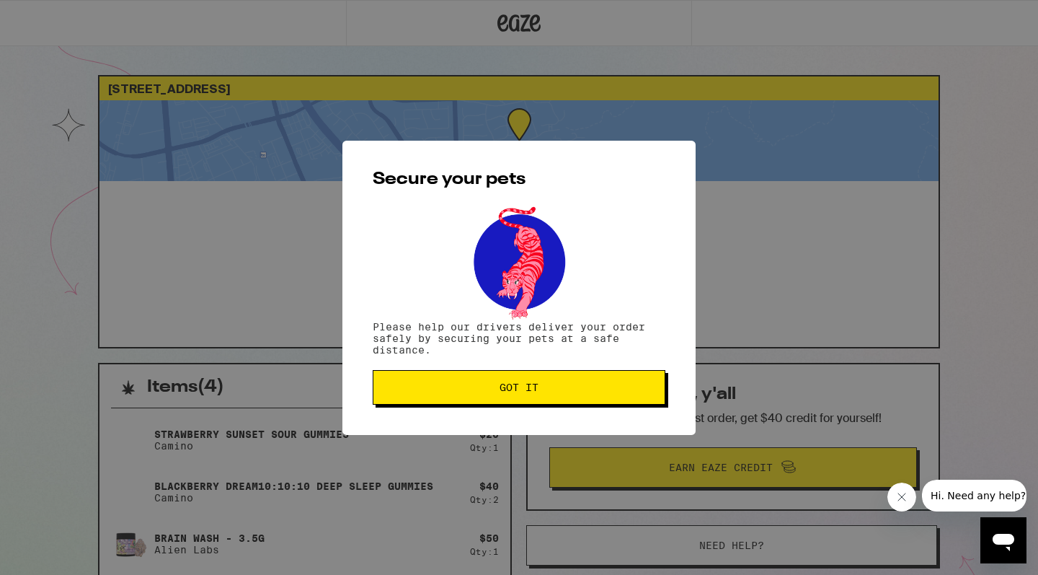
click at [602, 401] on button "Got it" at bounding box center [519, 387] width 293 height 35
